Goal: Information Seeking & Learning: Understand process/instructions

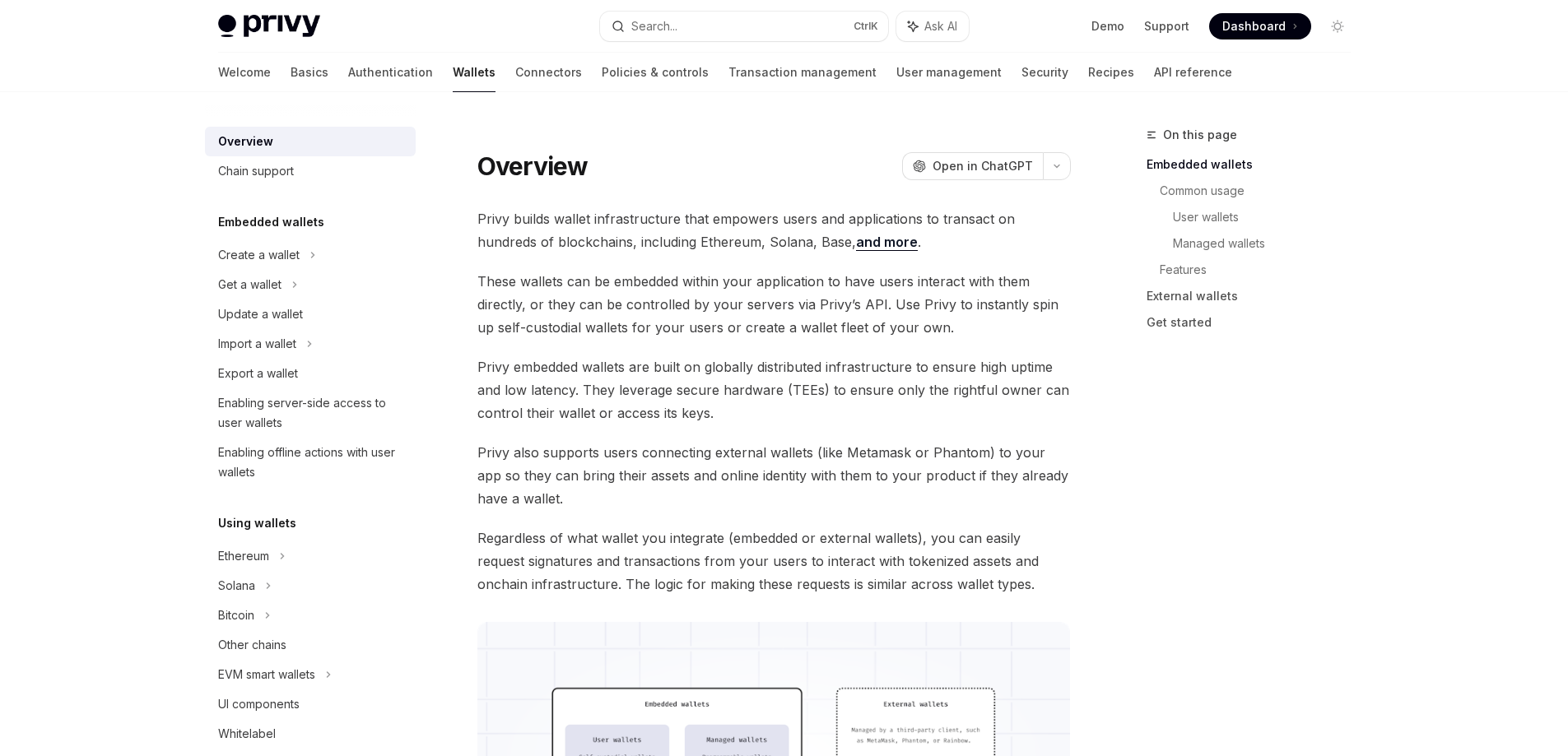
click at [1120, 27] on link "Demo" at bounding box center [1107, 26] width 33 height 16
click at [291, 78] on link "Basics" at bounding box center [309, 72] width 37 height 39
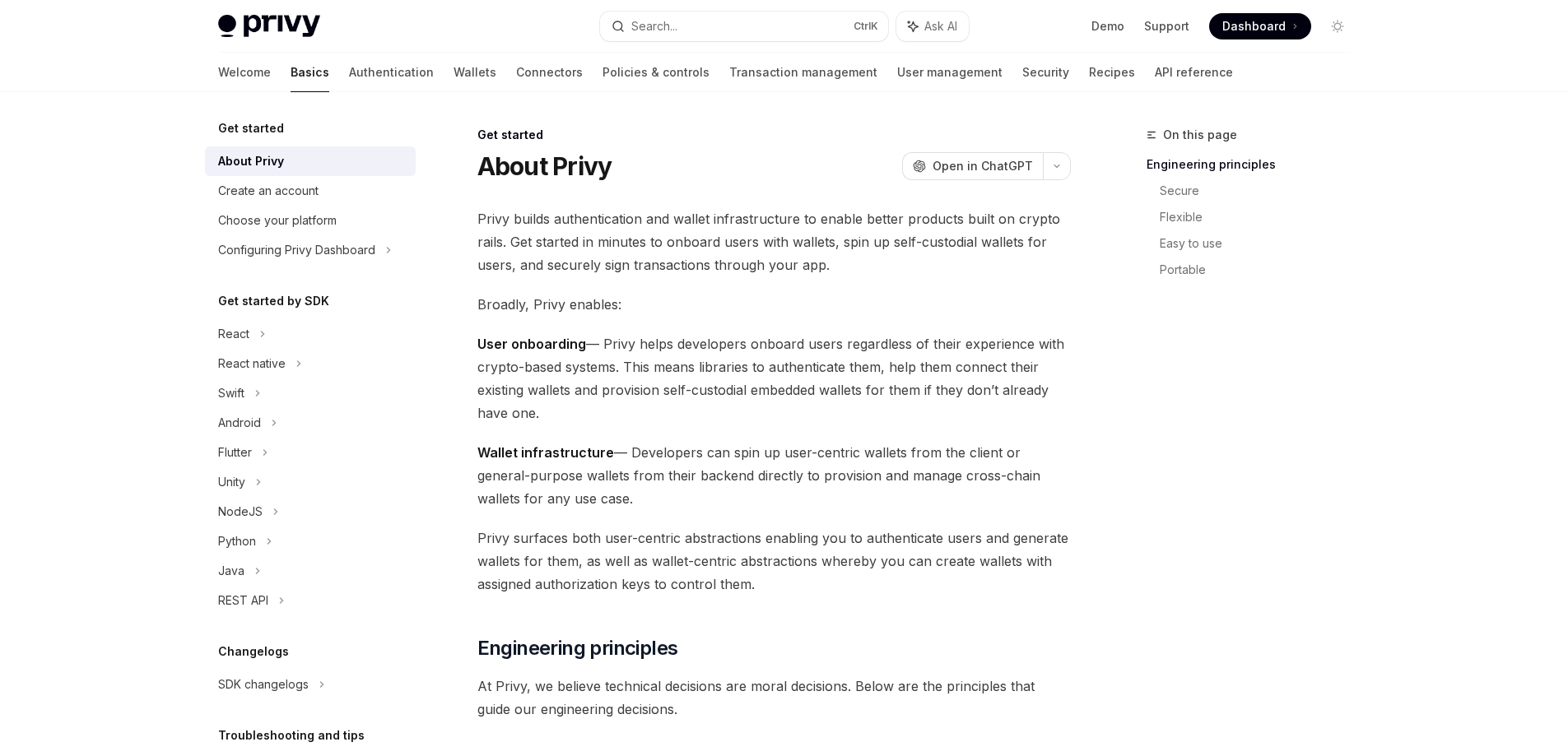
click at [271, 38] on div "Privy Docs home page Search... Ctrl K Ask AI Demo Support Dashboard Dashboard S…" at bounding box center [785, 26] width 1133 height 53
click at [269, 30] on img at bounding box center [269, 27] width 102 height 23
type textarea "*"
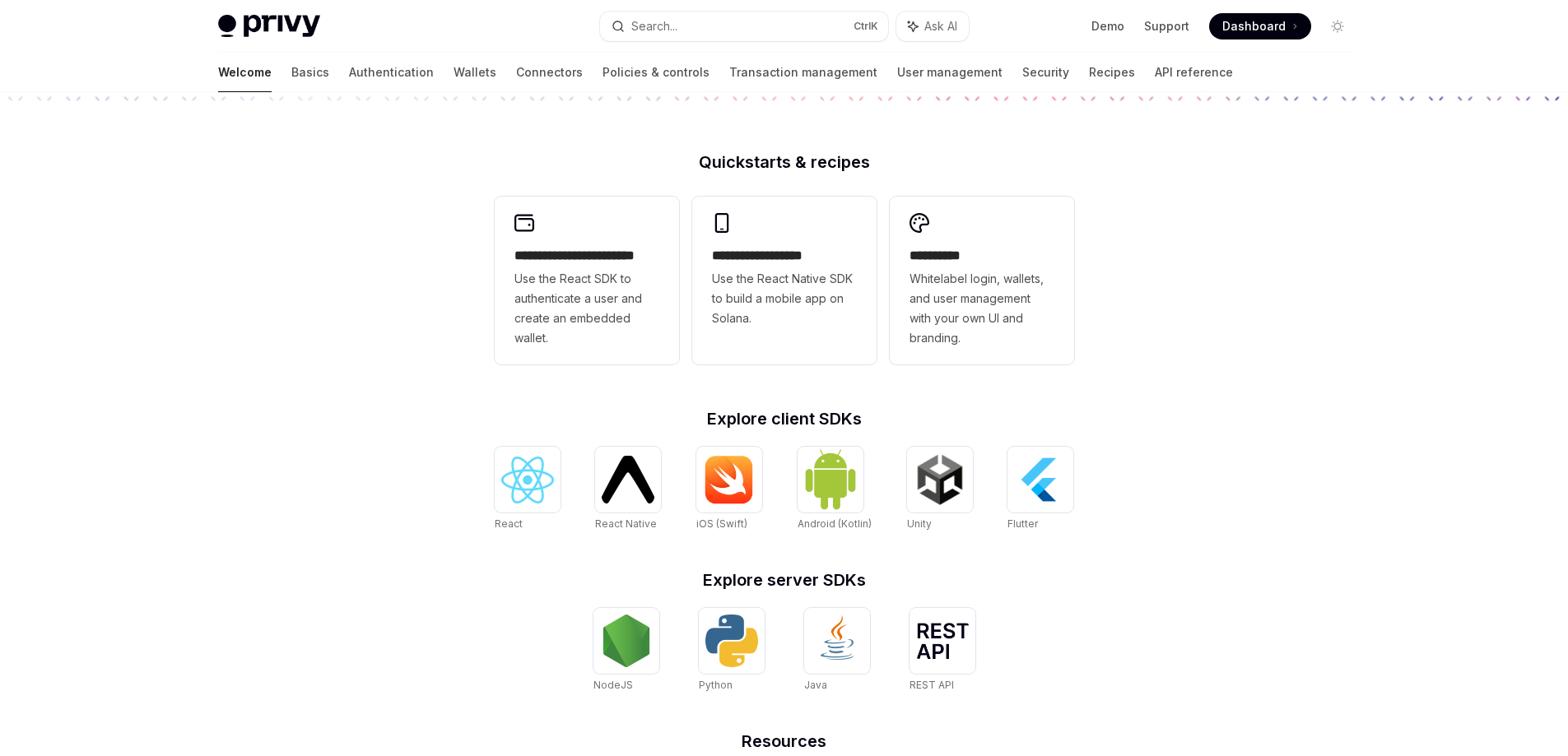
scroll to position [411, 0]
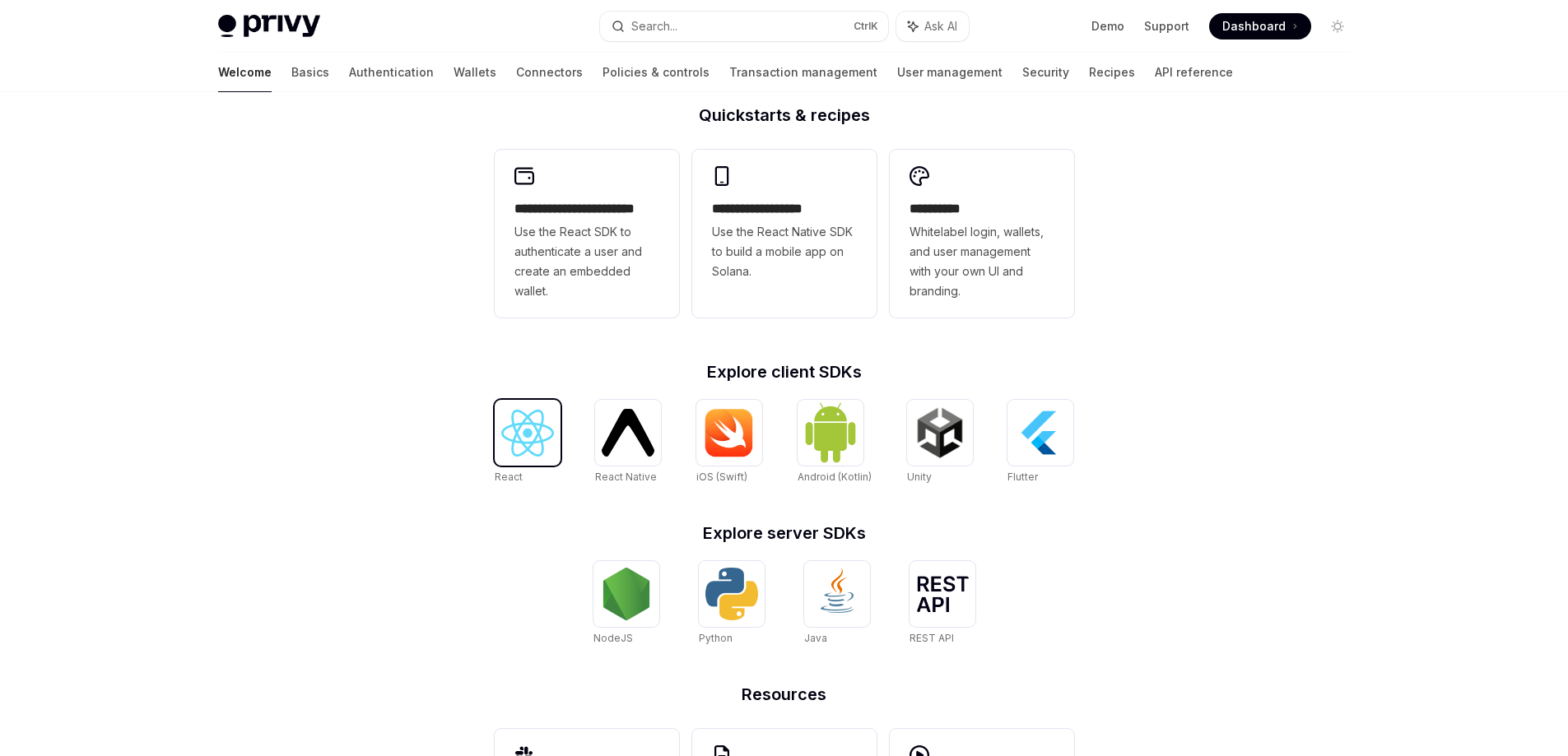
click at [511, 429] on img at bounding box center [527, 433] width 53 height 47
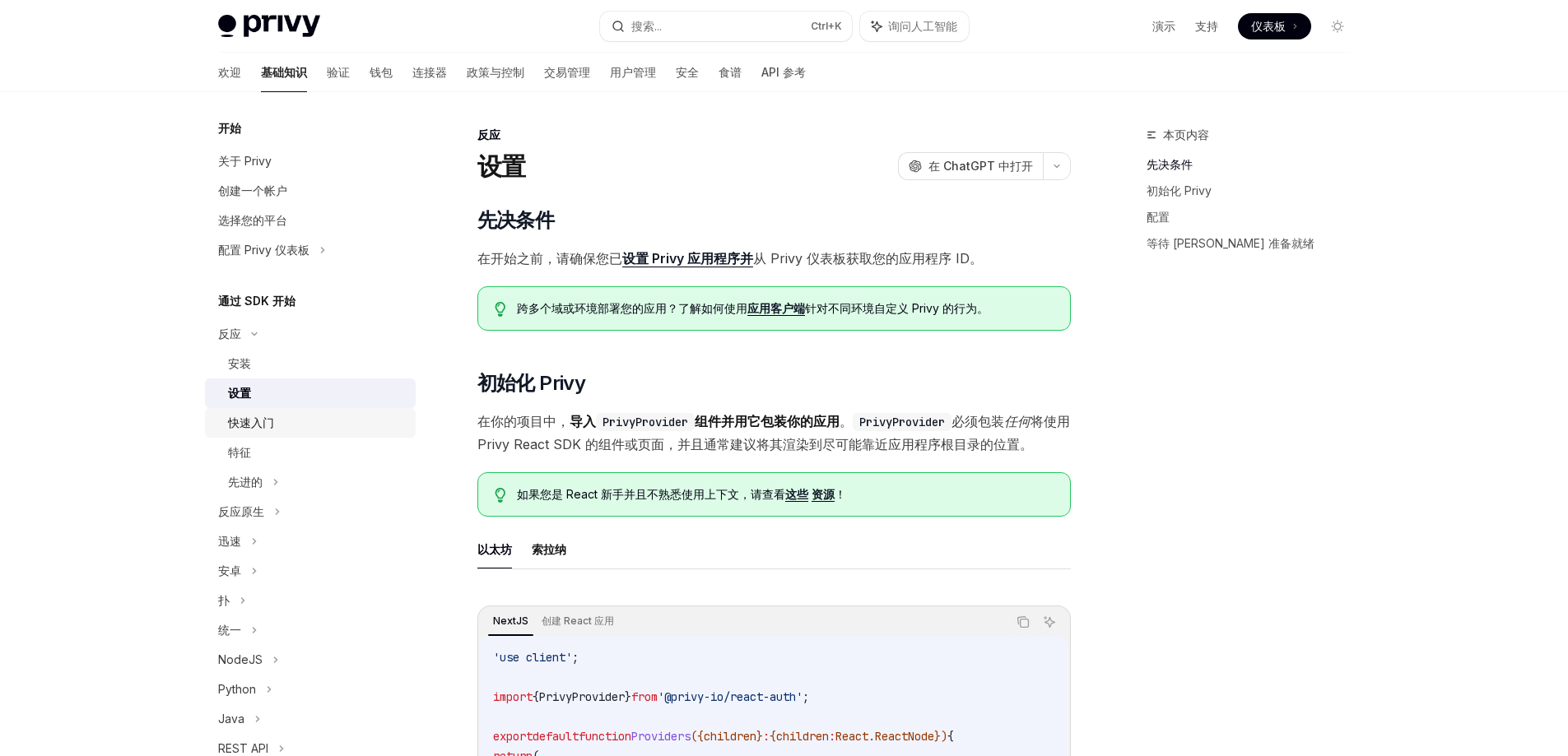
click at [272, 427] on font "快速入门" at bounding box center [252, 423] width 46 height 14
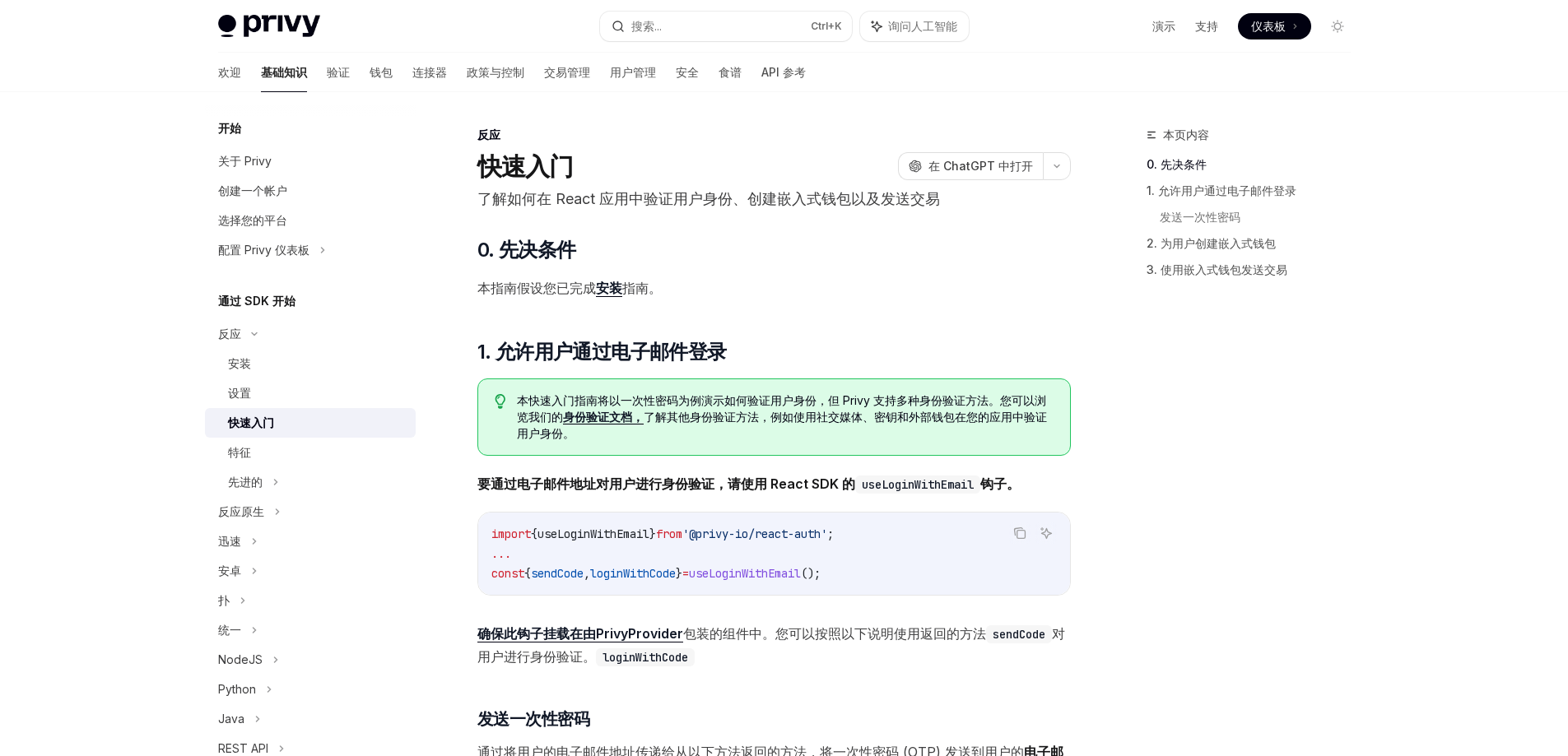
drag, startPoint x: 714, startPoint y: 534, endPoint x: 866, endPoint y: 533, distance: 152.0
click at [834, 533] on span "import { useLoginWithEmail } from '@privy-io/react-auth' ;" at bounding box center [663, 534] width 342 height 15
copy span "'@privy-io/react-auth'"
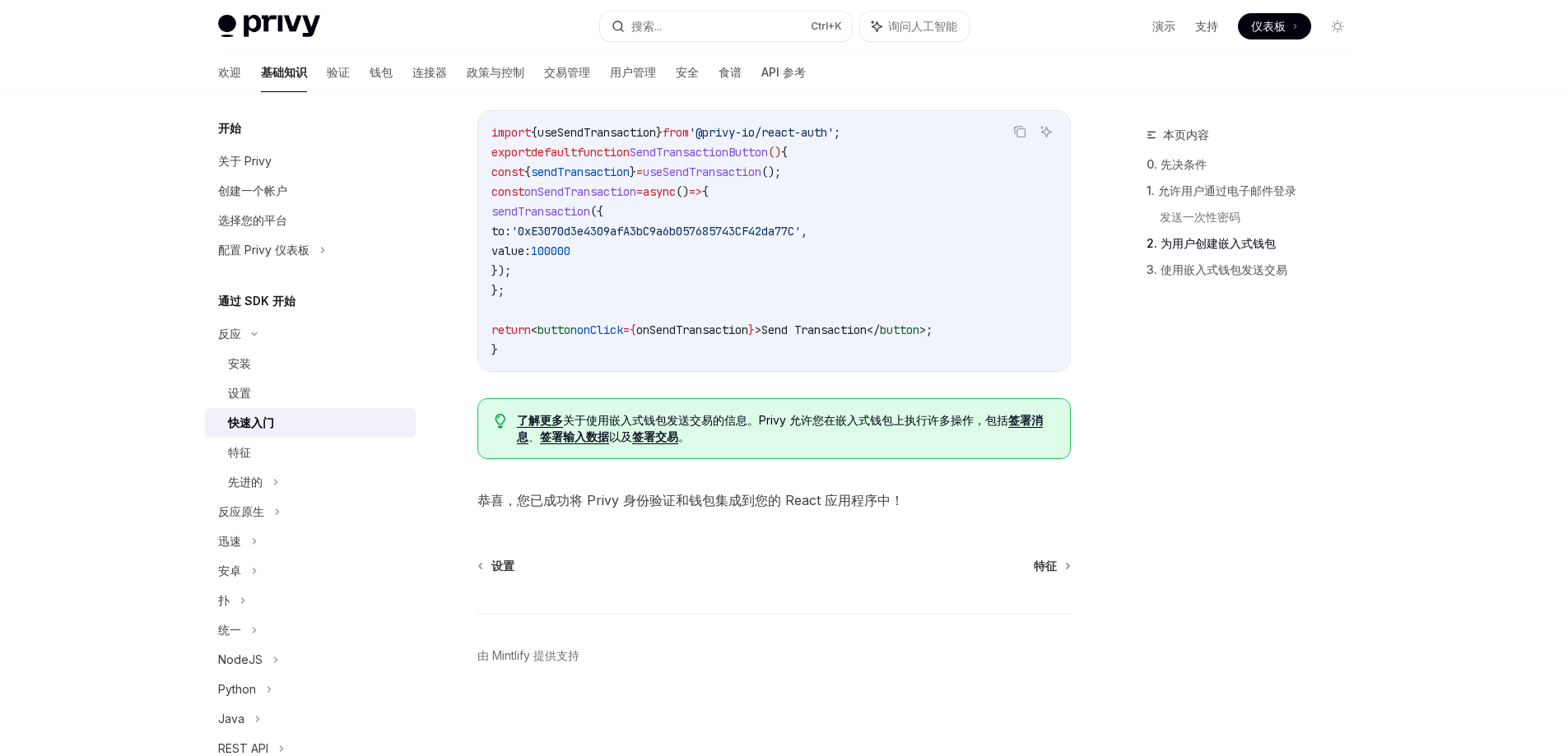
scroll to position [1476, 0]
click at [326, 69] on font "验证" at bounding box center [338, 72] width 23 height 14
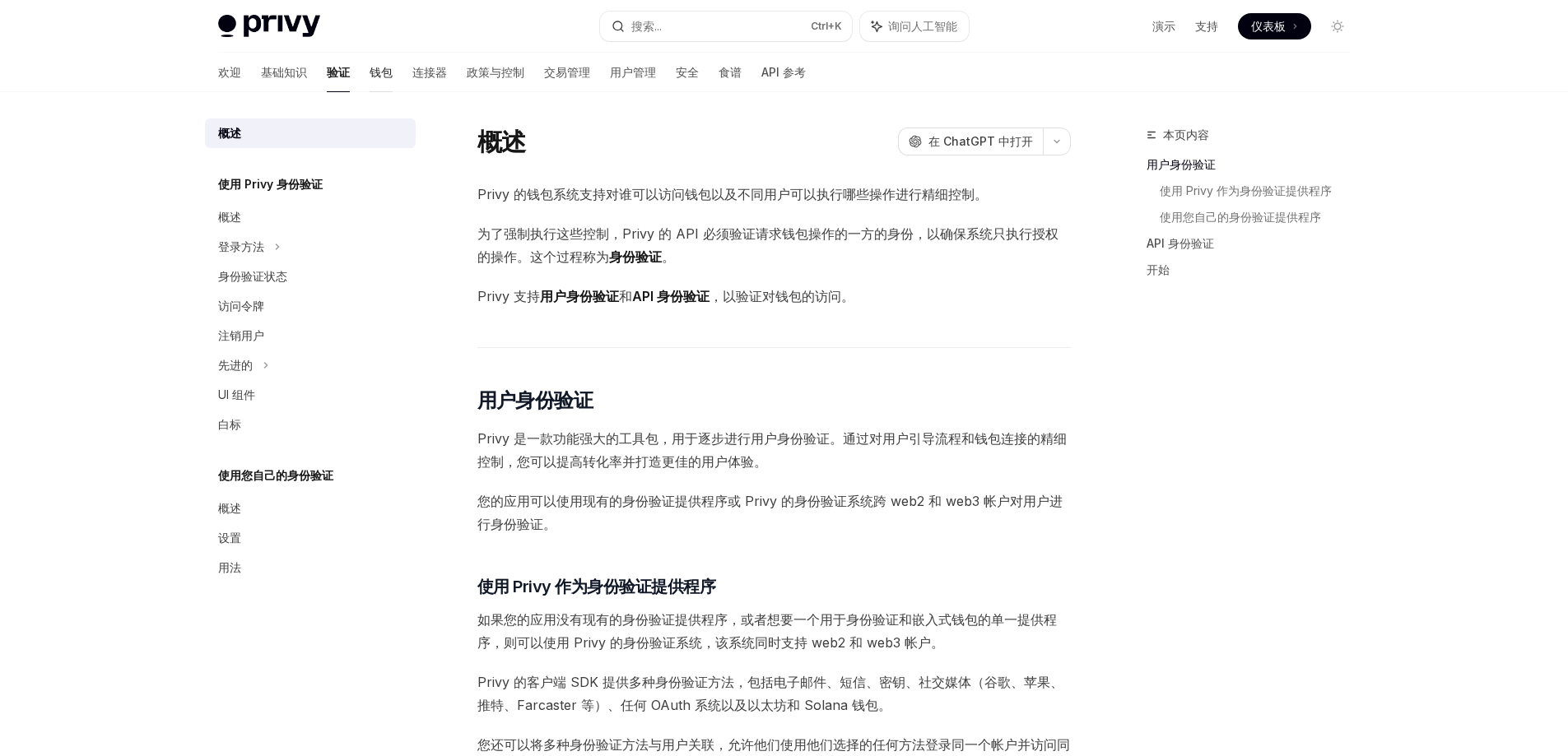
click at [369, 70] on font "钱包" at bounding box center [381, 72] width 23 height 14
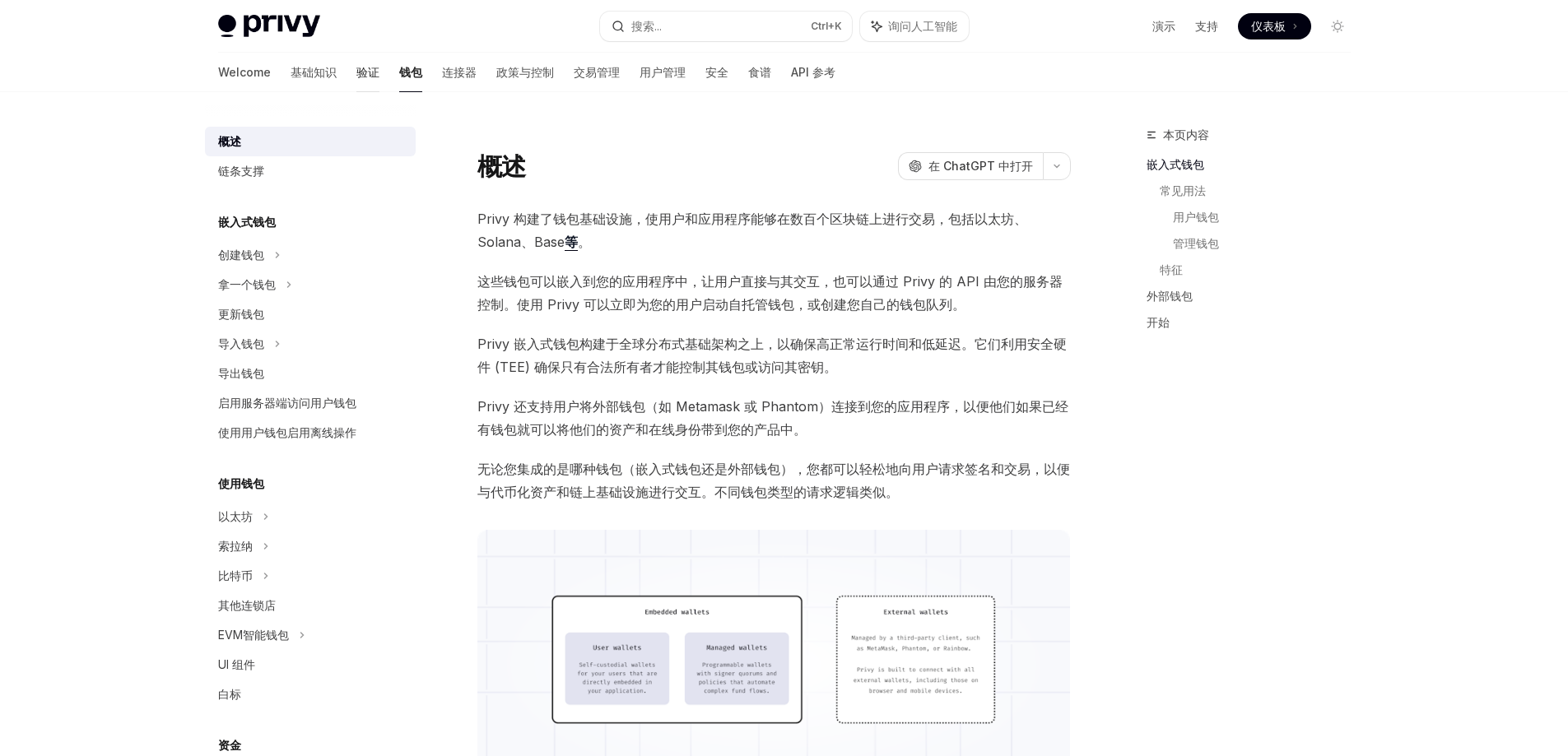
click at [357, 71] on font "验证" at bounding box center [368, 72] width 23 height 14
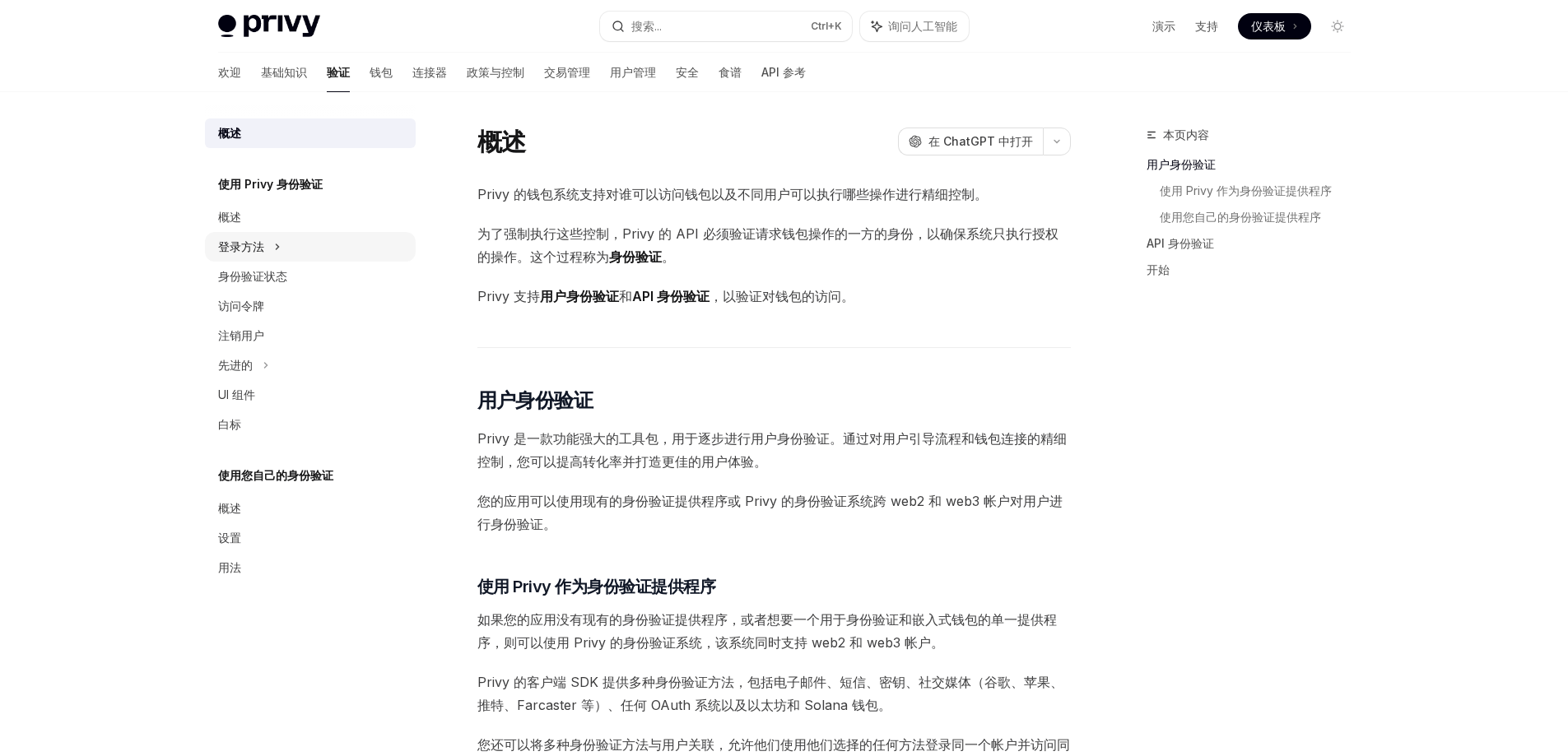
click at [271, 252] on div "登录方法" at bounding box center [310, 246] width 210 height 29
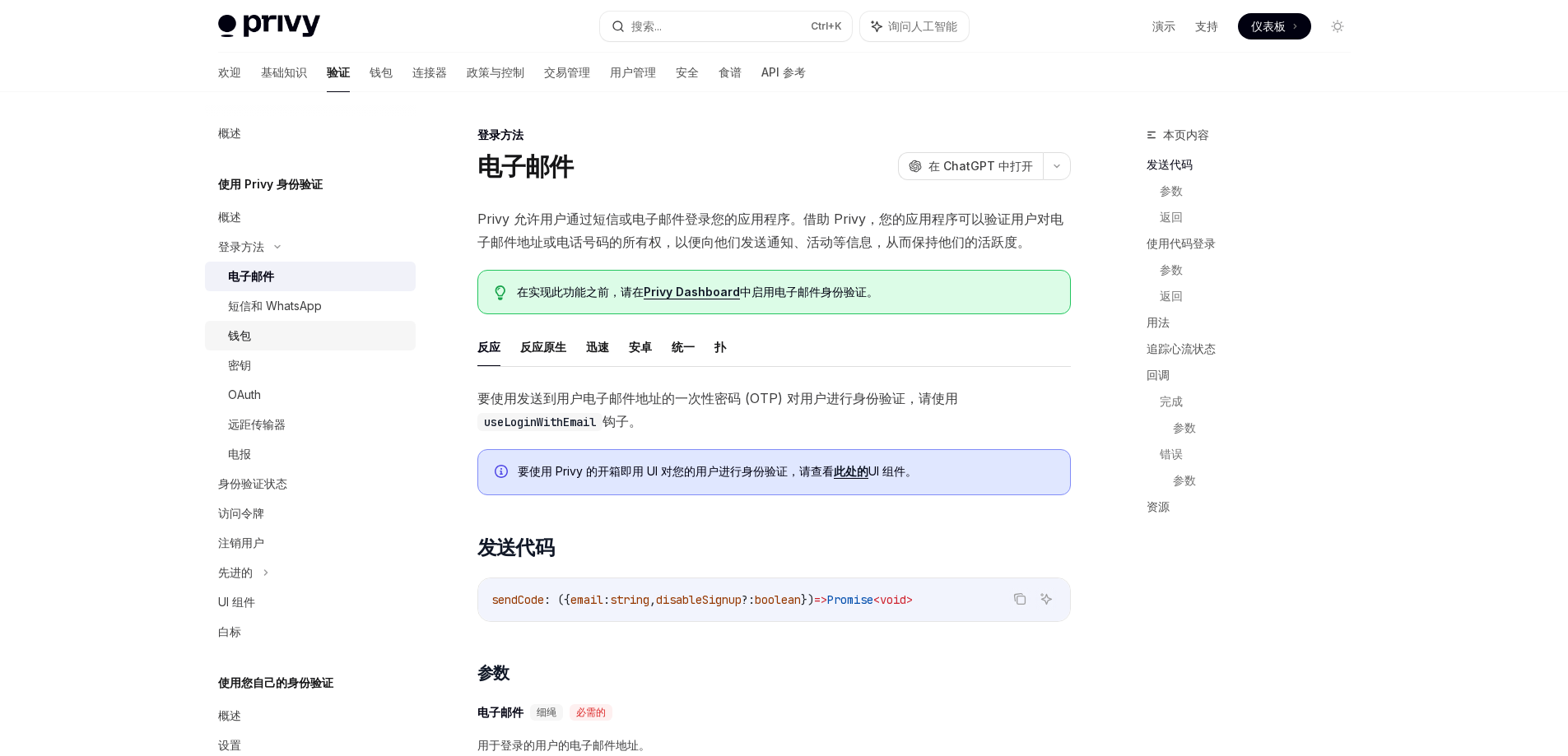
click at [258, 340] on div "钱包" at bounding box center [317, 335] width 177 height 20
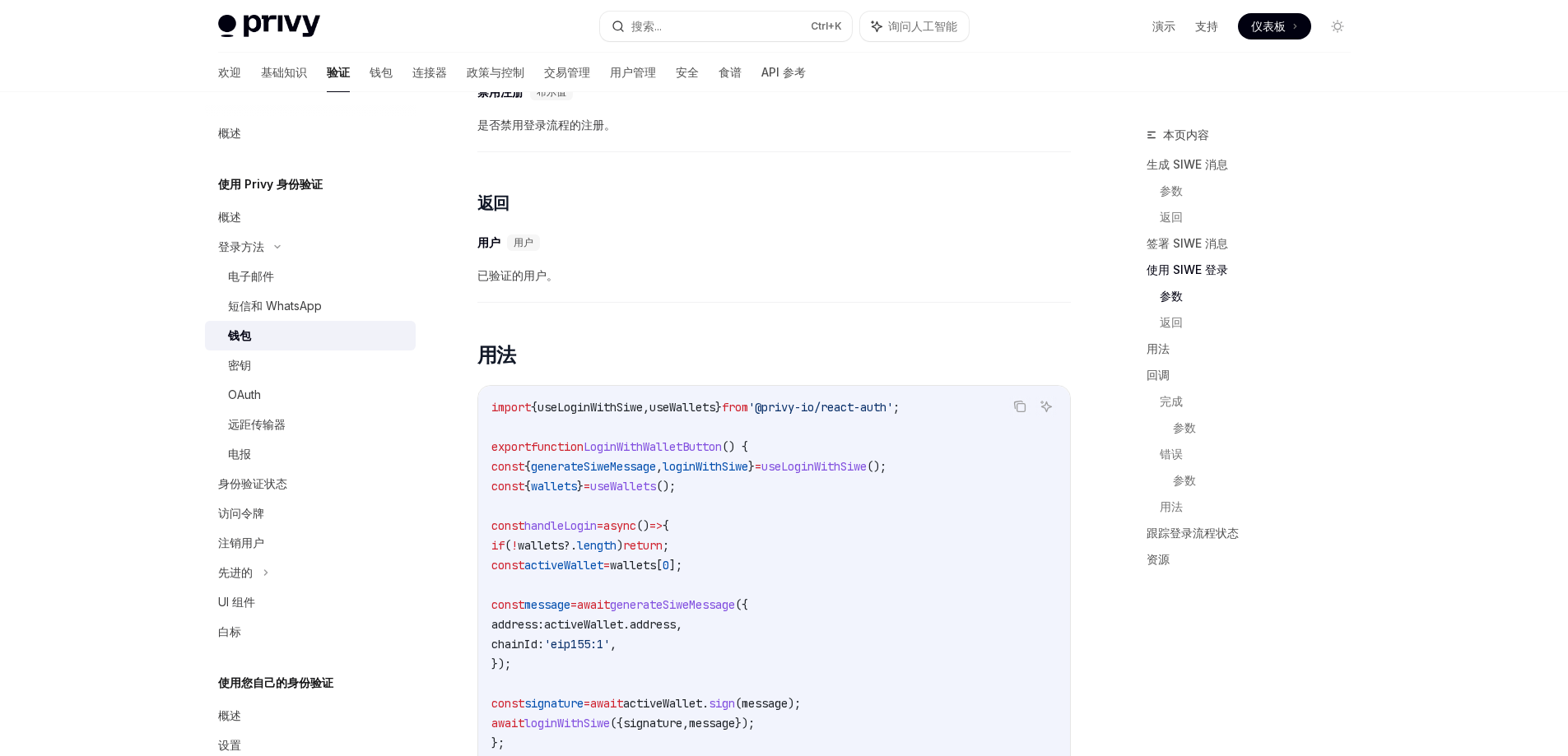
scroll to position [1234, 0]
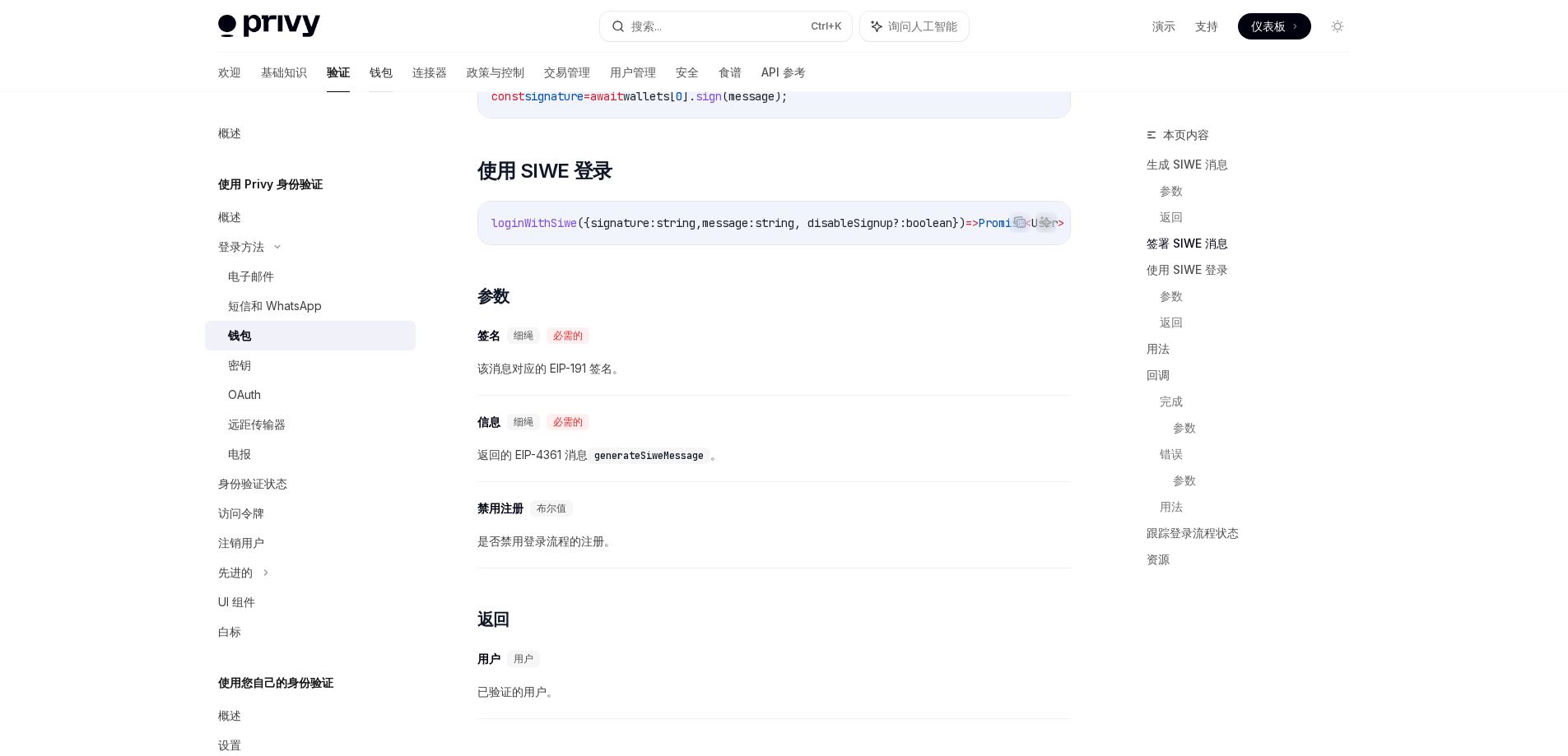
click at [369, 68] on font "钱包" at bounding box center [381, 72] width 23 height 14
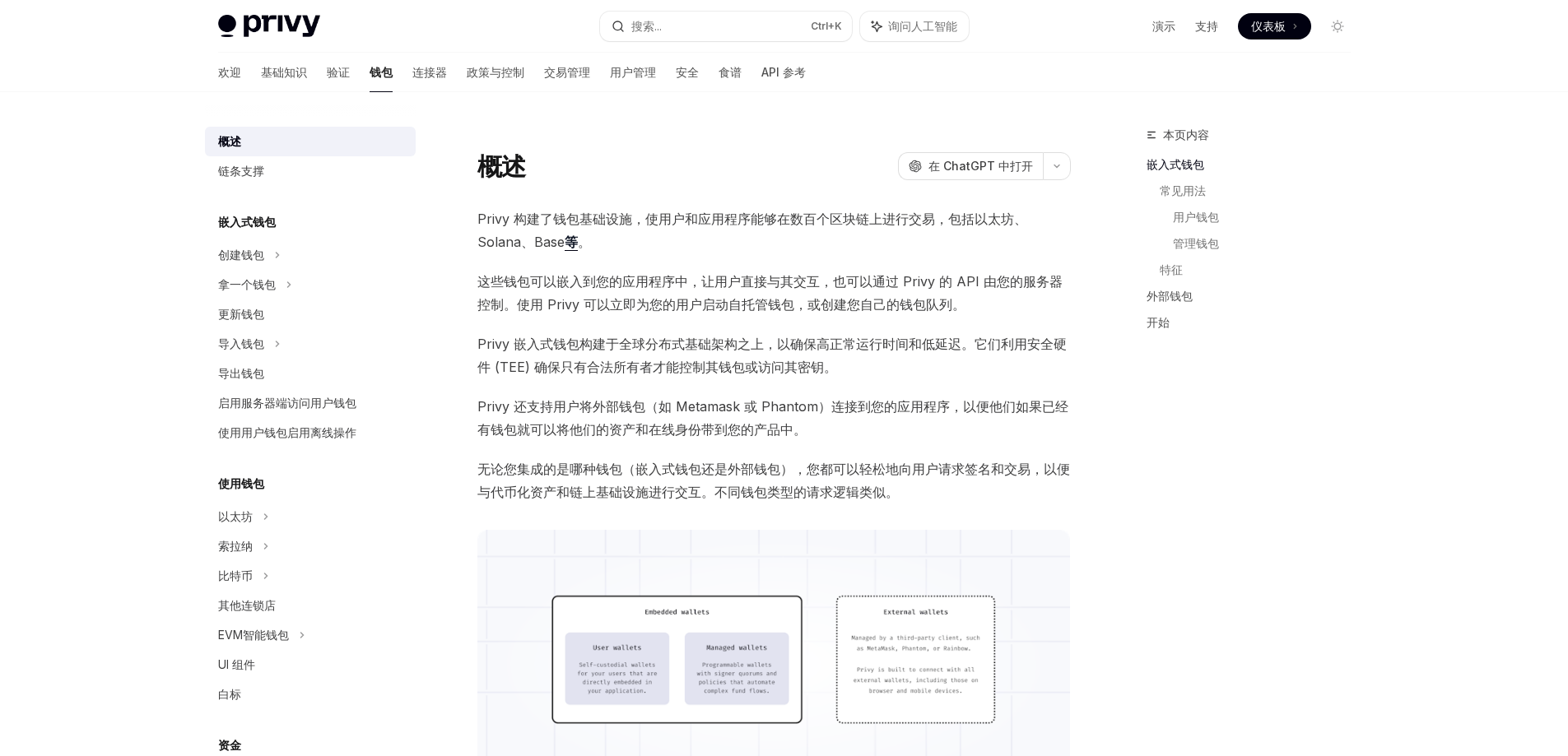
click at [412, 70] on font "连接器" at bounding box center [429, 72] width 35 height 14
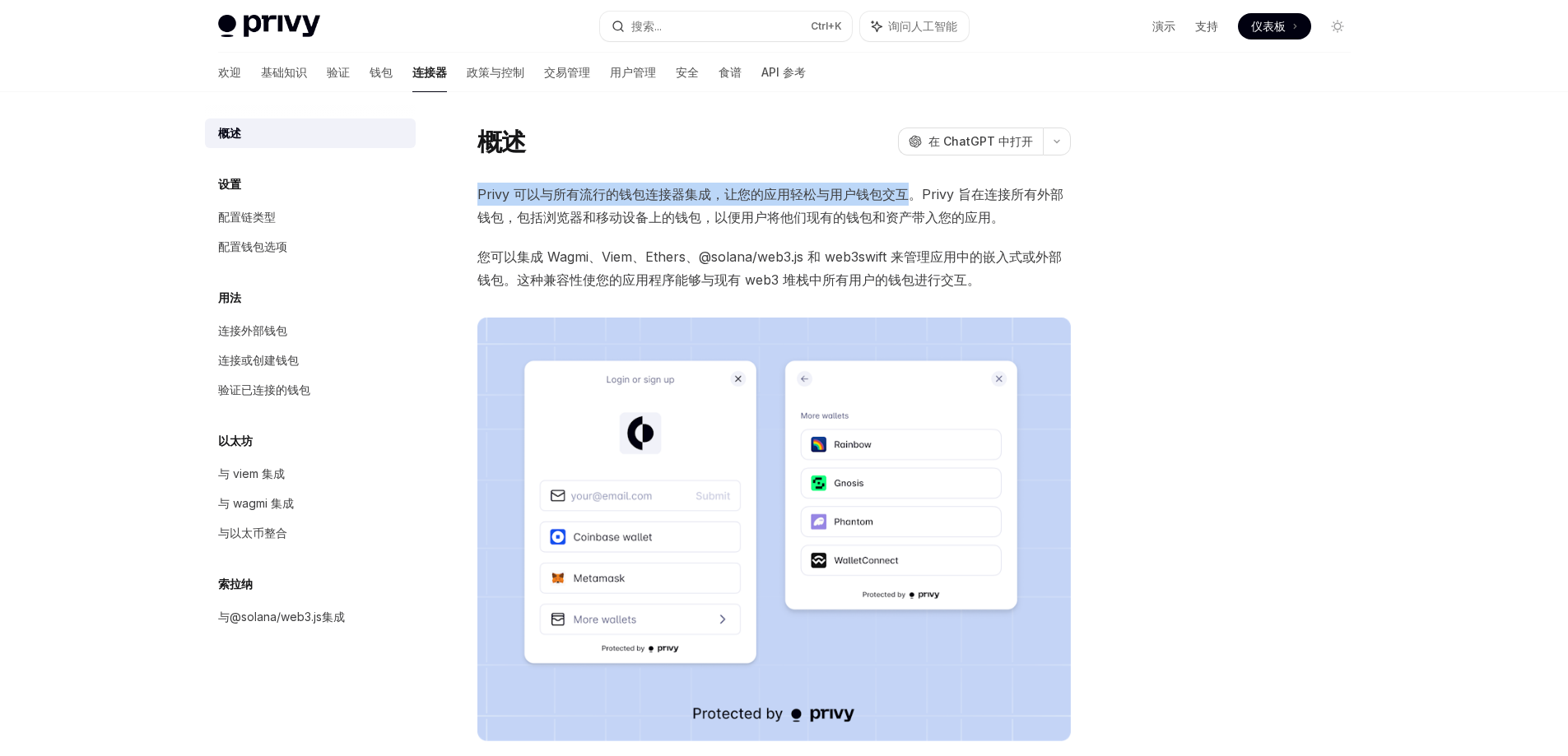
copy font "Privy 可以与所有流行的钱包连接器集成，让您的应用轻松与用户钱包交互"
drag, startPoint x: 473, startPoint y: 197, endPoint x: 908, endPoint y: 201, distance: 435.0
click at [908, 201] on div "概述 OpenAI 在 ChatGPT 中打开 OpenAI 在 ChatGPT 中打开 Privy 可以与所有流行的钱包连接器集成，让您的应用轻松与用户钱包…" at bounding box center [619, 555] width 909 height 860
click at [280, 335] on font "连接外部钱包" at bounding box center [253, 331] width 70 height 14
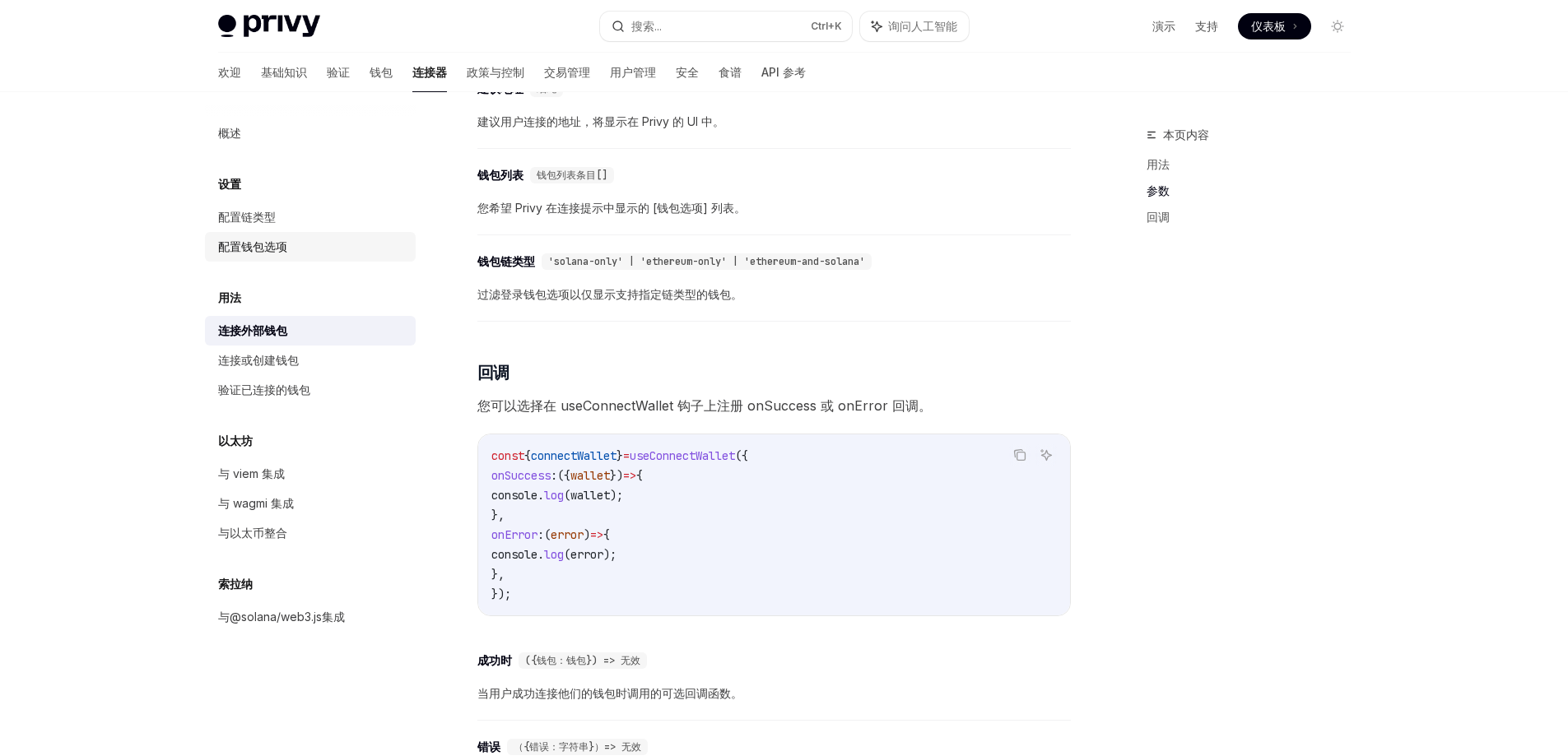
scroll to position [658, 0]
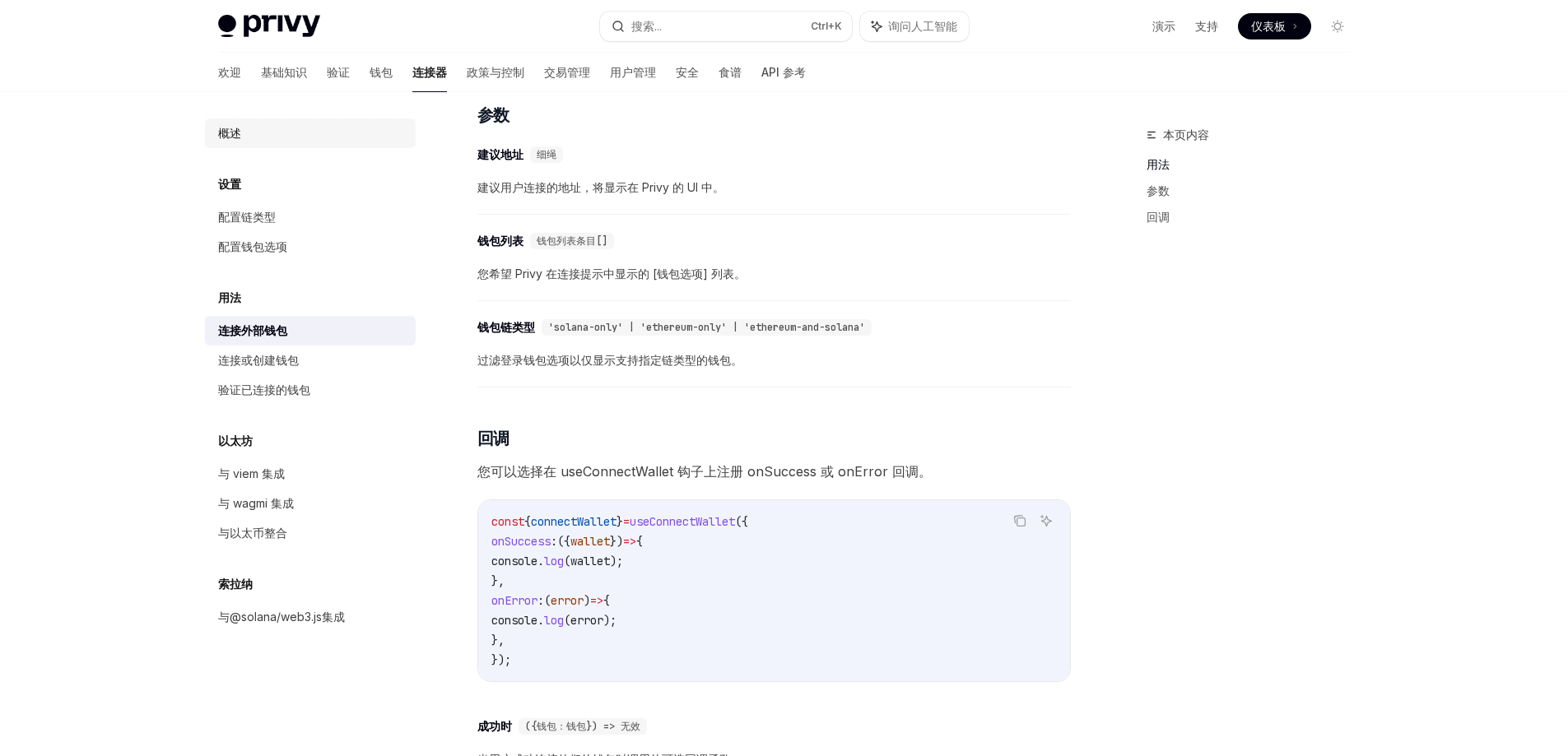
click at [221, 136] on font "概述" at bounding box center [230, 133] width 23 height 14
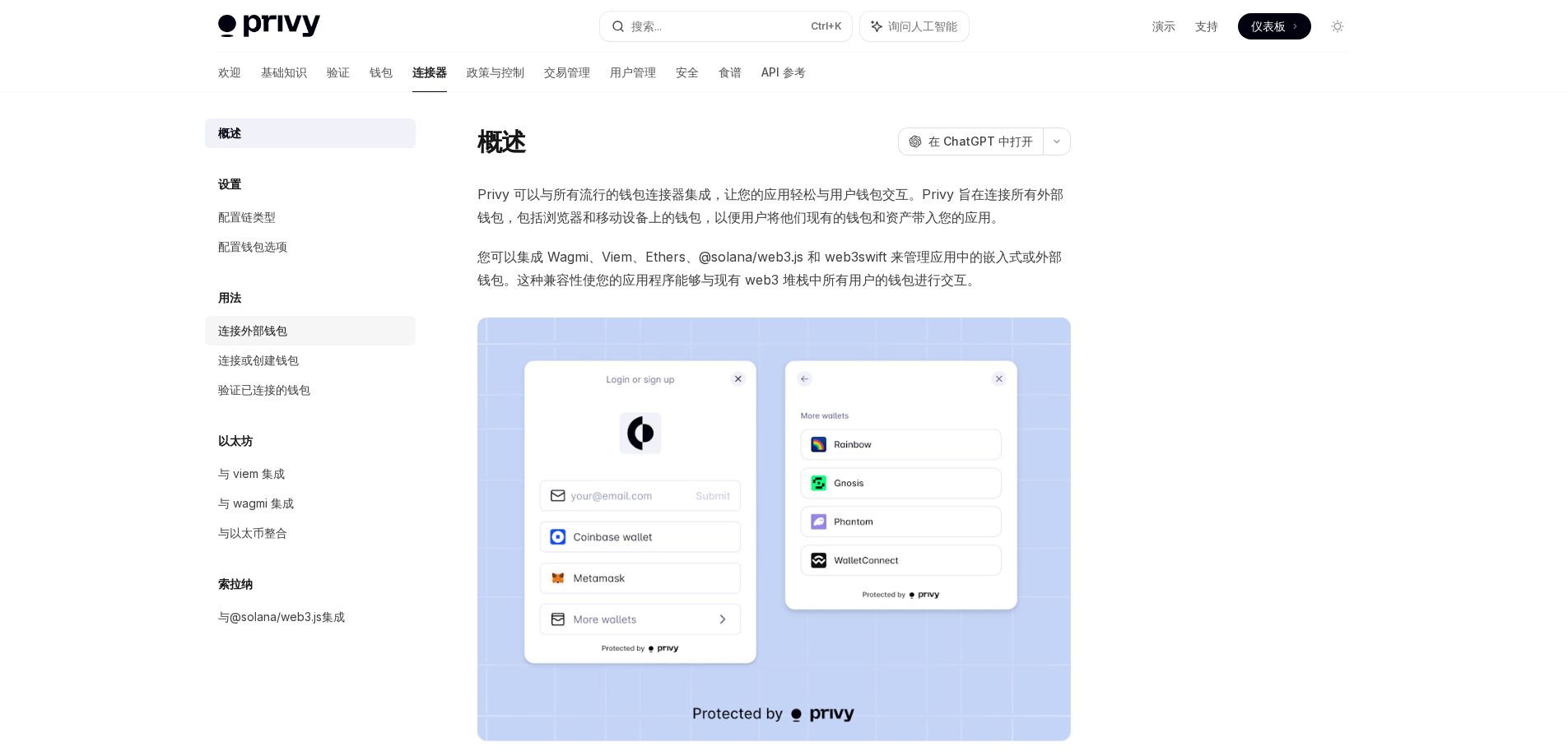
click at [269, 329] on font "连接外部钱包" at bounding box center [253, 331] width 70 height 14
type textarea "*"
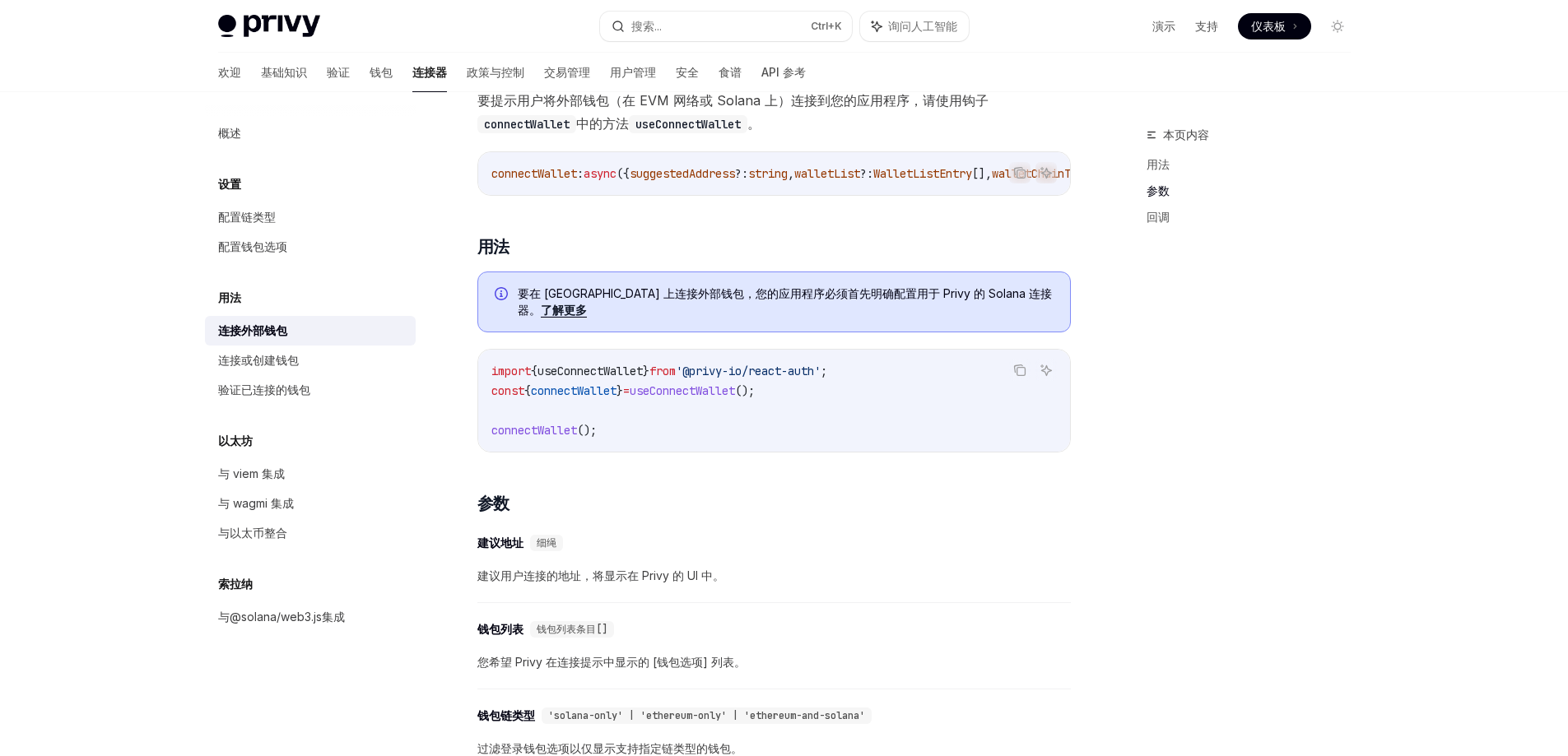
scroll to position [247, 0]
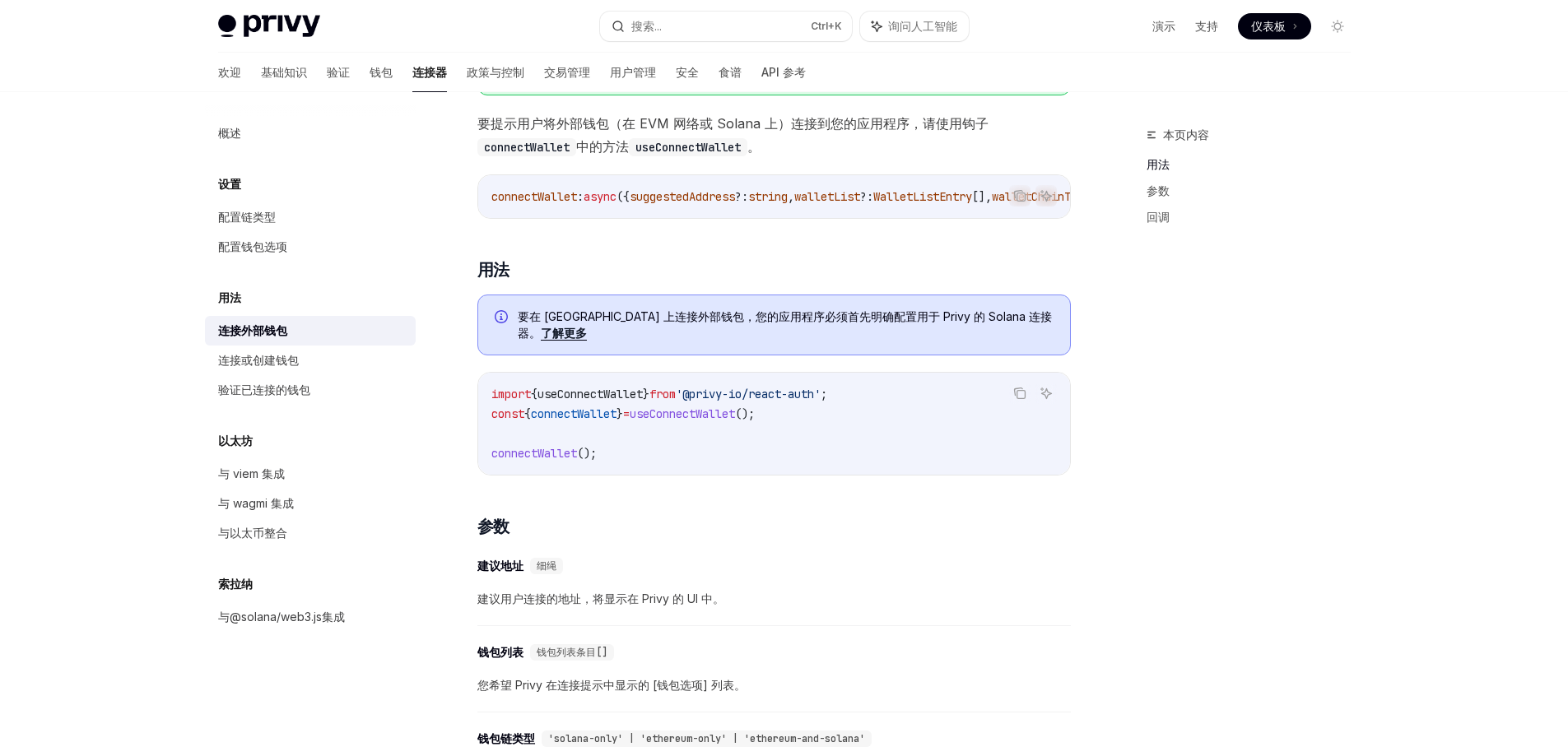
drag, startPoint x: 701, startPoint y: 381, endPoint x: 858, endPoint y: 382, distance: 157.0
click at [827, 387] on span "import { useConnectWallet } from '@privy-io/react-auth' ;" at bounding box center [659, 394] width 335 height 15
copy span "'@privy-io/react-auth'"
